Goal: Find specific page/section: Locate a particular part of the current website

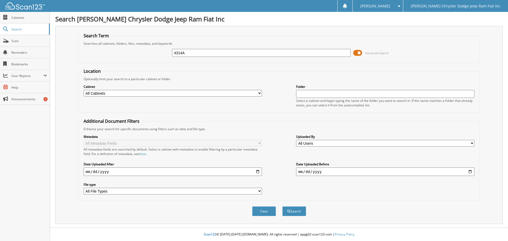
type input "4314A"
click at [282, 206] on button "Search" at bounding box center [294, 211] width 24 height 10
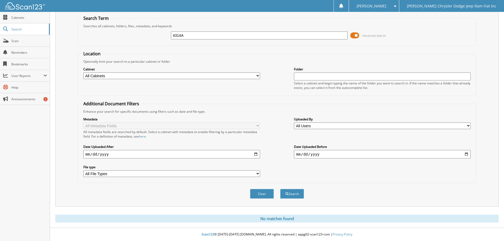
scroll to position [18, 0]
drag, startPoint x: 188, startPoint y: 33, endPoint x: 126, endPoint y: 46, distance: 63.1
click at [126, 46] on form "Search Term Searches all cabinets, folders, files, metadata, and keywords 4314A…" at bounding box center [277, 109] width 398 height 189
type input "HILL"
click at [280, 189] on button "Search" at bounding box center [292, 194] width 24 height 10
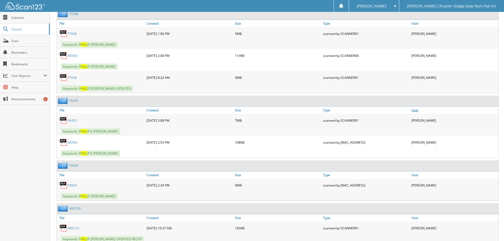
scroll to position [1799, 0]
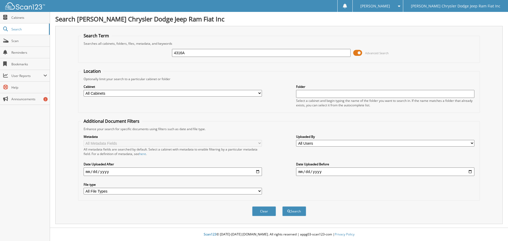
type input "4316A"
click at [282, 206] on button "Search" at bounding box center [294, 211] width 24 height 10
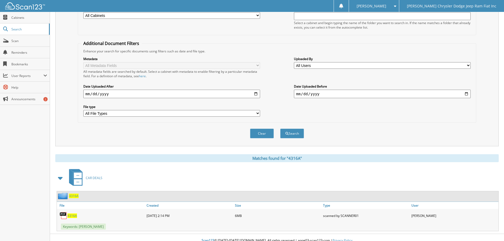
scroll to position [84, 0]
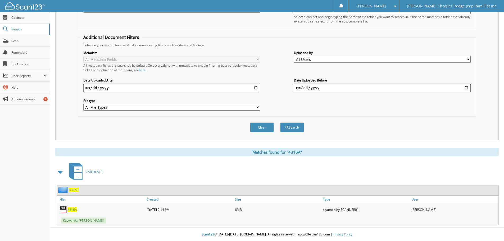
click at [71, 208] on span "4316A" at bounding box center [72, 209] width 10 height 4
click at [73, 191] on span "4316A" at bounding box center [74, 190] width 10 height 4
